Goal: Transaction & Acquisition: Purchase product/service

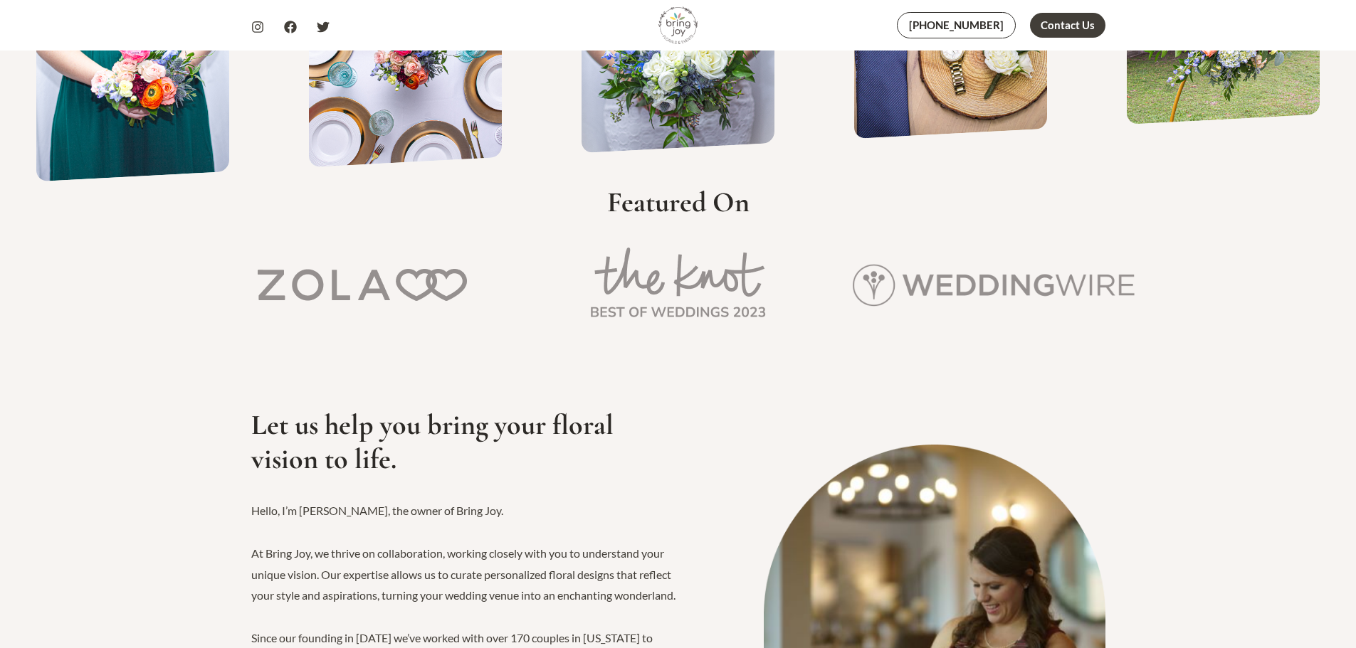
scroll to position [498, 0]
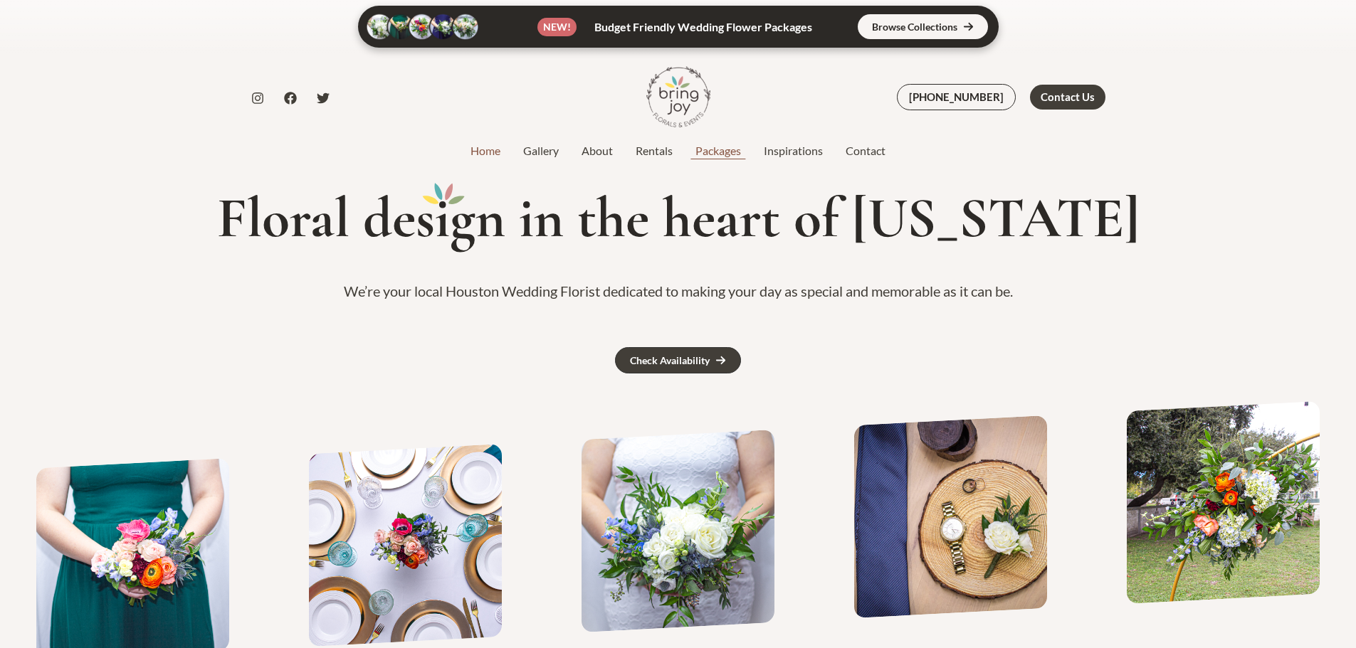
click at [718, 148] on link "Packages" at bounding box center [718, 150] width 68 height 17
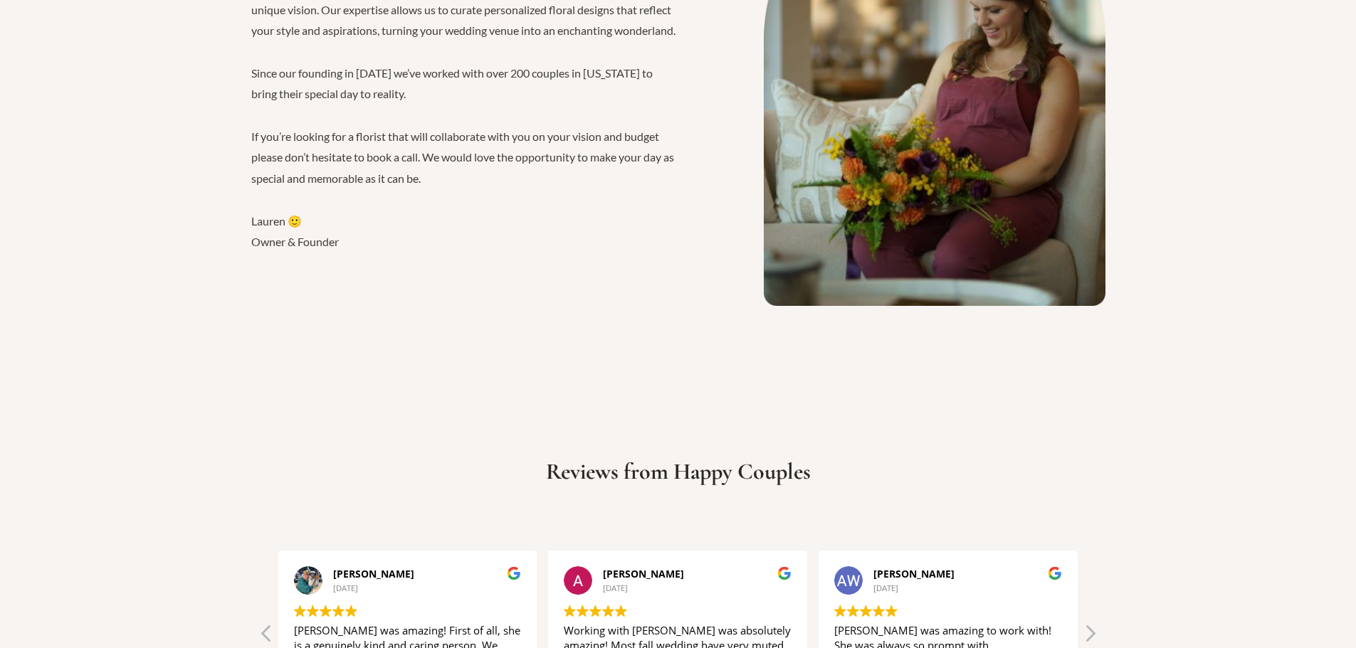
scroll to position [2277, 0]
